Goal: Task Accomplishment & Management: Use online tool/utility

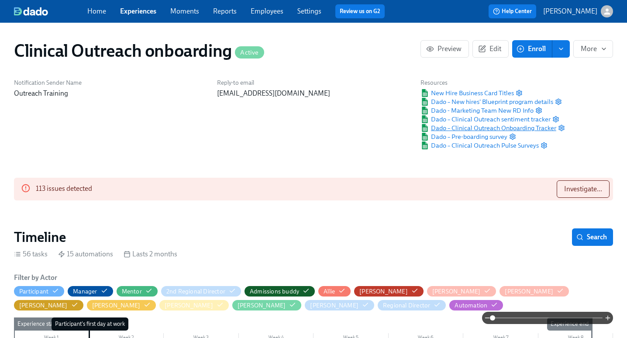
scroll to position [0, 3584]
click at [586, 238] on span "Search" at bounding box center [592, 237] width 29 height 9
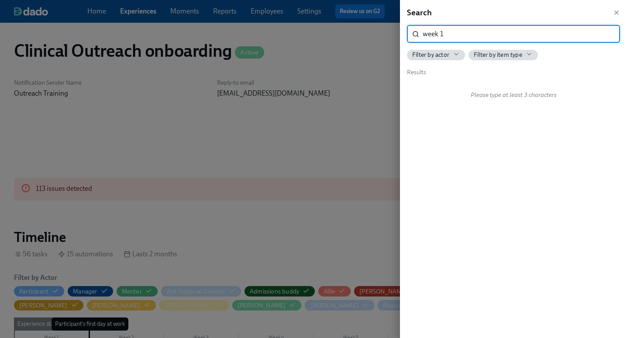
type input "week 1"
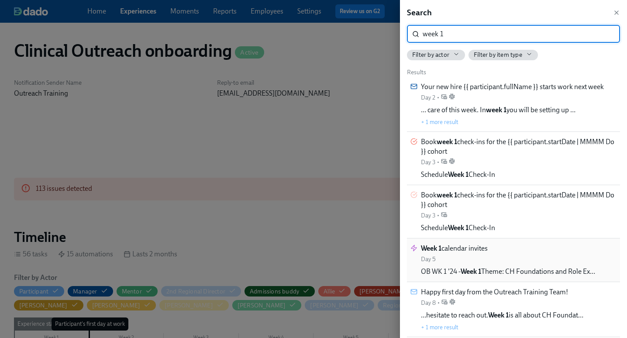
click at [490, 256] on div "Week 1 calendar invites Day 5 OB WK 1 '24 - Week 1 Theme: CH Foundations and Ro…" at bounding box center [508, 260] width 174 height 33
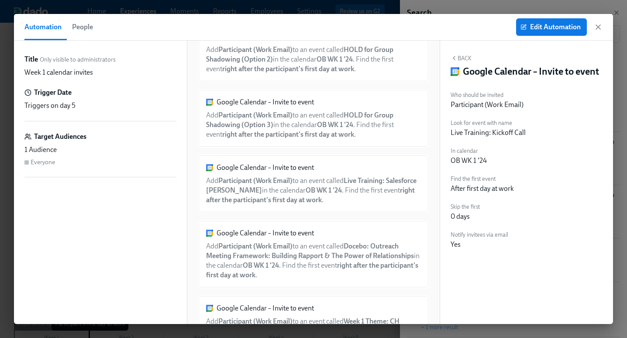
scroll to position [2577, 0]
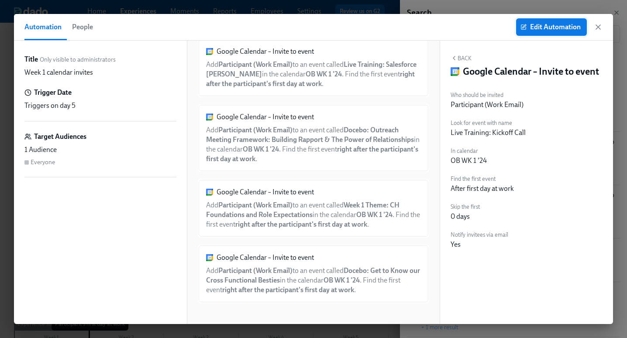
click at [524, 26] on icon "button" at bounding box center [523, 27] width 6 height 6
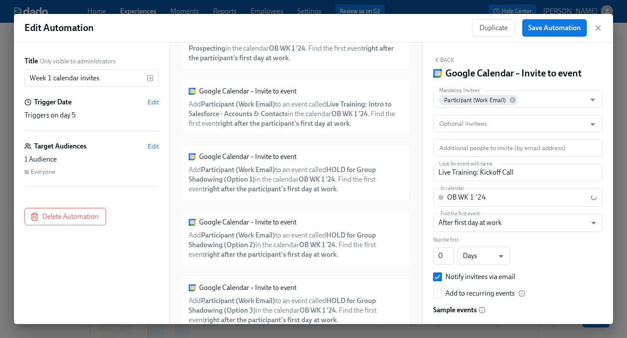
scroll to position [2579, 0]
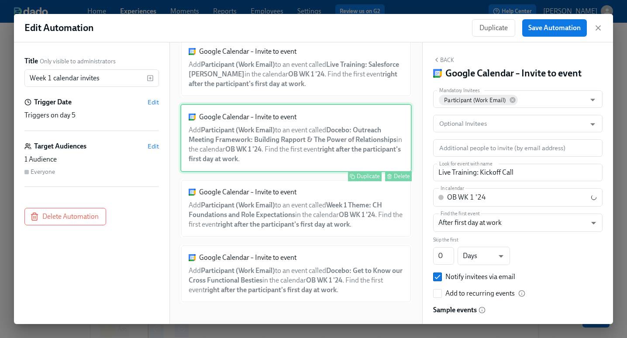
click at [317, 140] on div "Google Calendar – Invite to event Add Participant (Work Email) to an event call…" at bounding box center [295, 138] width 231 height 68
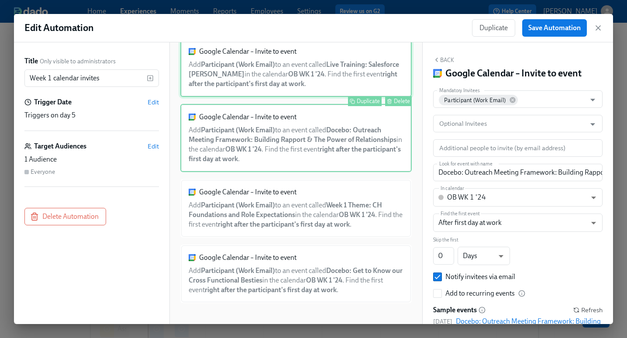
click at [324, 75] on div "Google Calendar – Invite to event Add Participant (Work Email) to an event call…" at bounding box center [295, 67] width 231 height 59
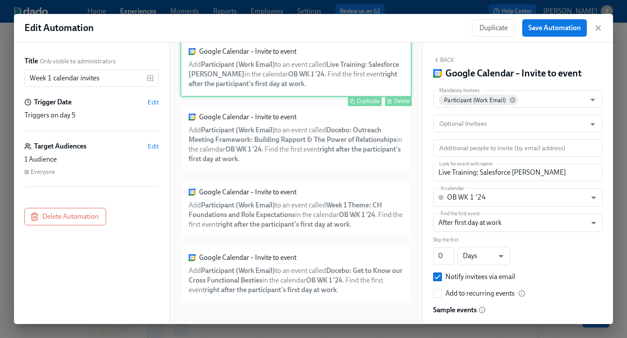
click at [364, 104] on div "Duplicate" at bounding box center [368, 101] width 23 height 7
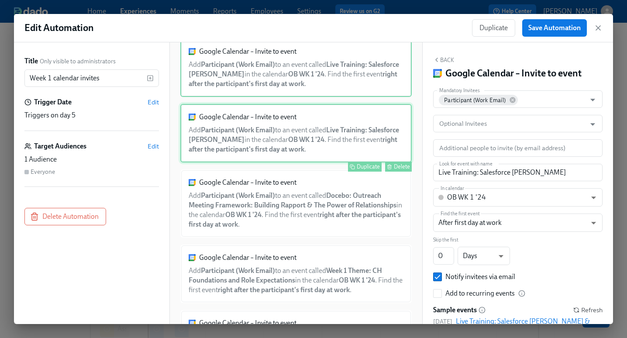
click at [314, 122] on div "Google Calendar – Invite to event Add Participant (Work Email) to an event call…" at bounding box center [295, 133] width 231 height 59
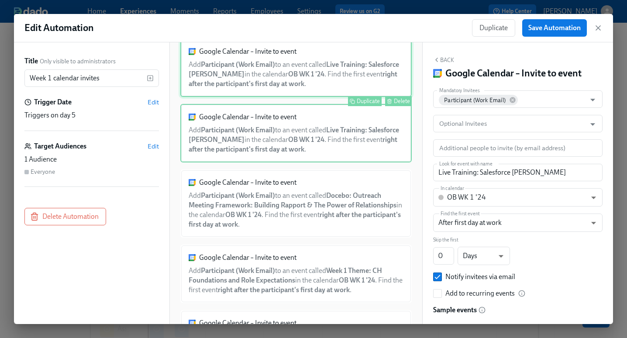
click at [315, 71] on div "Google Calendar – Invite to event Add Participant (Work Email) to an event call…" at bounding box center [295, 67] width 231 height 59
click at [307, 118] on div "Google Calendar – Invite to event Add Participant (Work Email) to an event call…" at bounding box center [295, 133] width 231 height 59
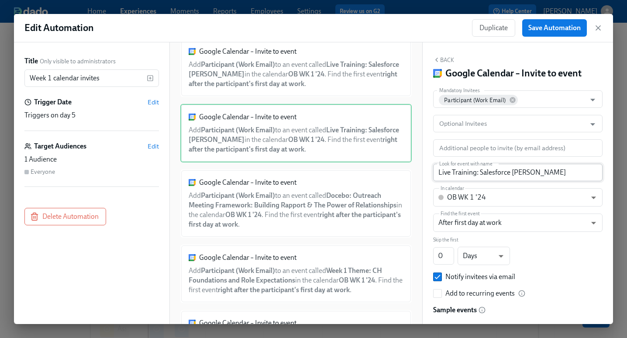
click at [466, 175] on input "Live Training: Salesforce [PERSON_NAME]" at bounding box center [517, 172] width 169 height 17
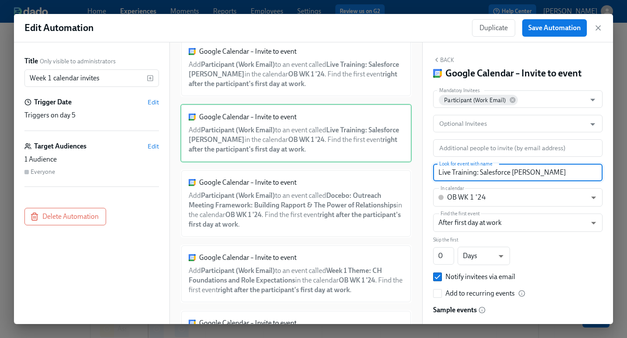
click at [466, 175] on input "Live Training: Salesforce [PERSON_NAME]" at bounding box center [517, 172] width 169 height 17
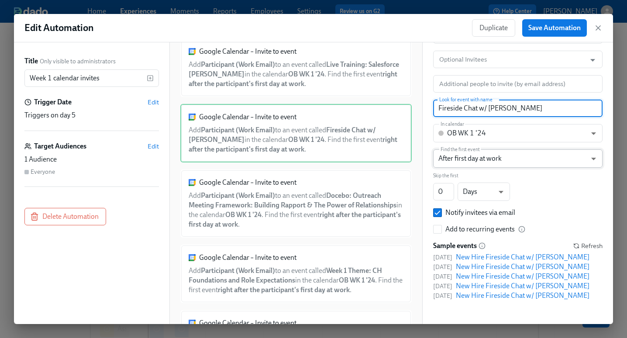
scroll to position [0, 0]
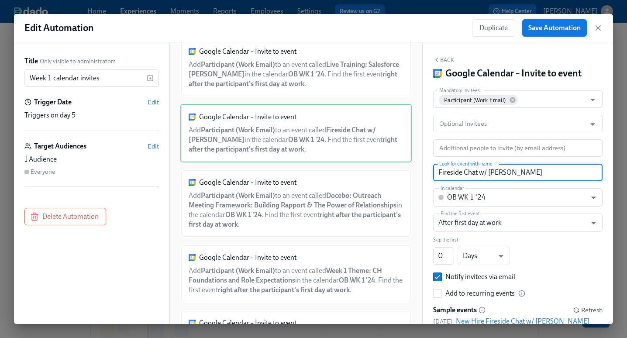
type input "Fireside Chat w/ [PERSON_NAME]"
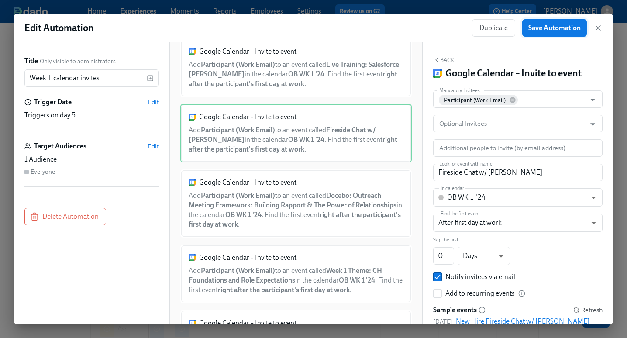
click at [561, 29] on span "Save Automation" at bounding box center [554, 28] width 52 height 9
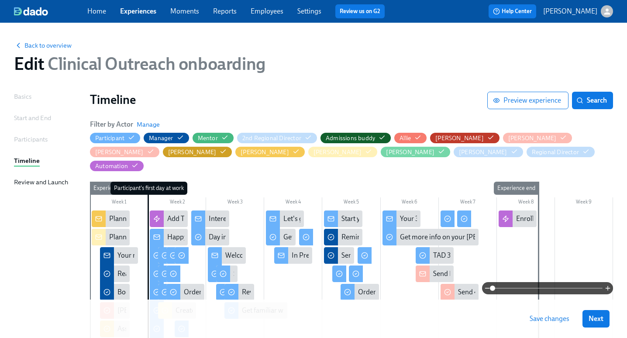
click at [556, 320] on span "Save changes" at bounding box center [550, 318] width 40 height 9
drag, startPoint x: 558, startPoint y: 319, endPoint x: 538, endPoint y: 288, distance: 36.7
click at [557, 319] on span "Save changes" at bounding box center [550, 318] width 40 height 9
